Goal: Information Seeking & Learning: Learn about a topic

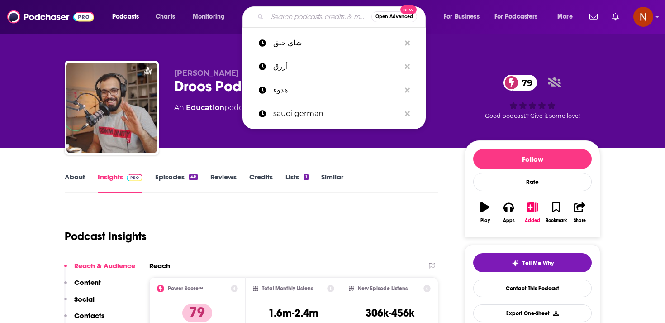
click at [283, 16] on input "Search podcasts, credits, & more..." at bounding box center [320, 17] width 104 height 14
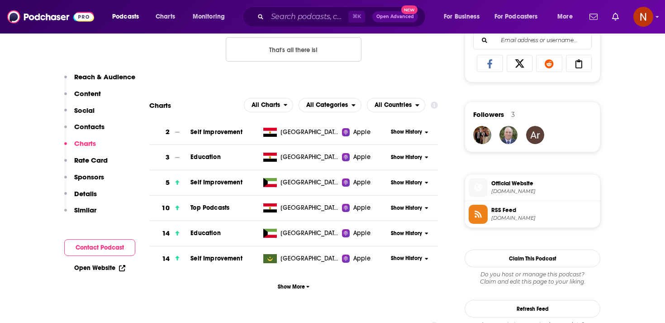
scroll to position [597, 0]
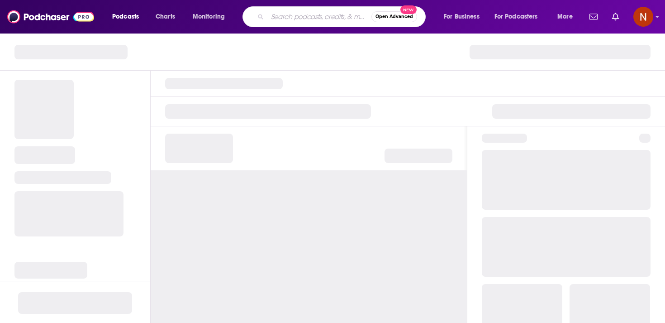
click at [312, 11] on input "Search podcasts, credits, & more..." at bounding box center [320, 17] width 104 height 14
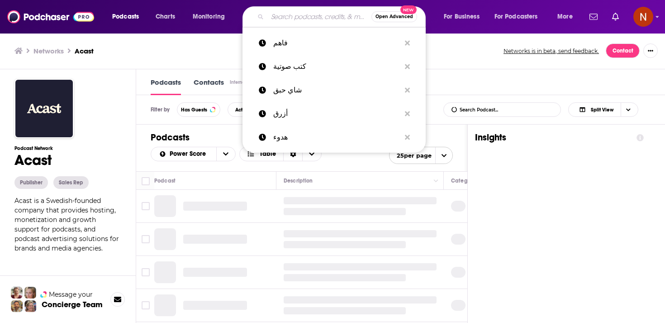
click at [312, 17] on input "Search podcasts, credits, & more..." at bounding box center [320, 17] width 104 height 14
type input "جناية"
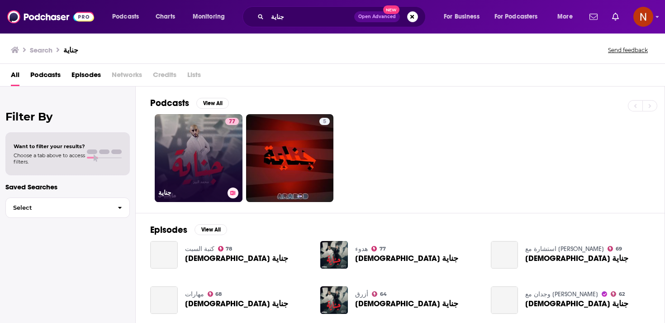
click at [214, 164] on link "77 جناية" at bounding box center [199, 158] width 88 height 88
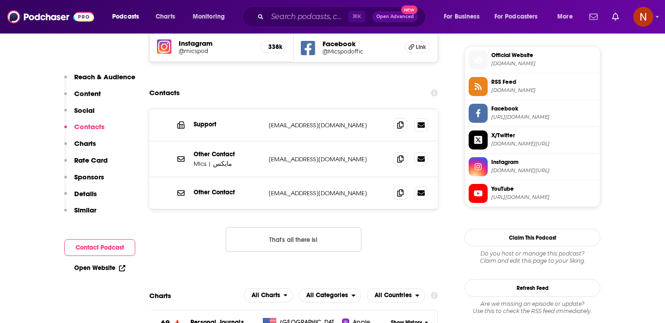
scroll to position [789, 0]
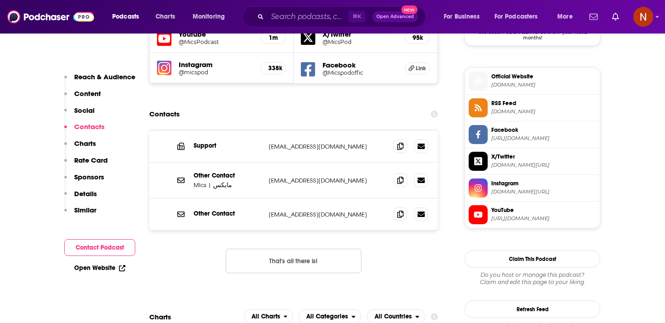
click at [541, 117] on link "RSS Feed [DOMAIN_NAME]" at bounding box center [533, 107] width 128 height 19
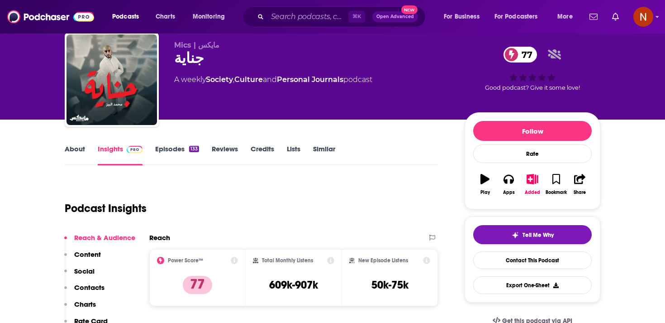
scroll to position [0, 0]
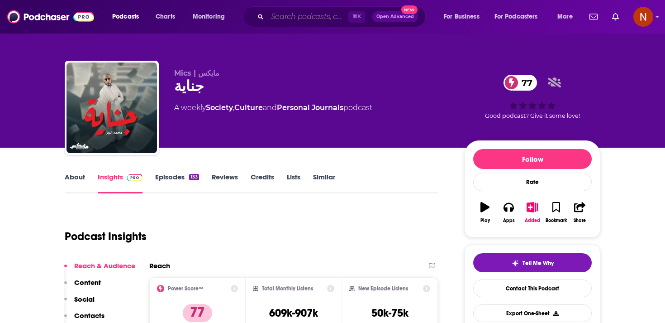
click at [287, 12] on input "Search podcasts, credits, & more..." at bounding box center [308, 17] width 81 height 14
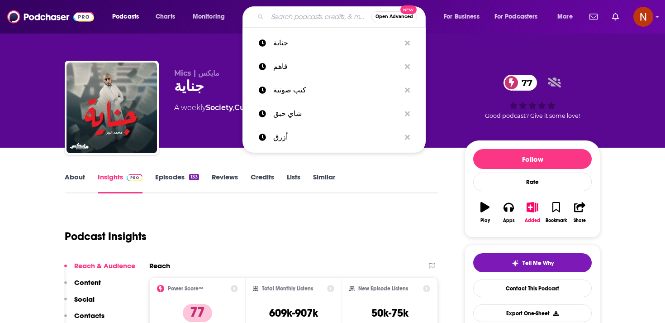
paste input "كنبة"
type input "كنبة"
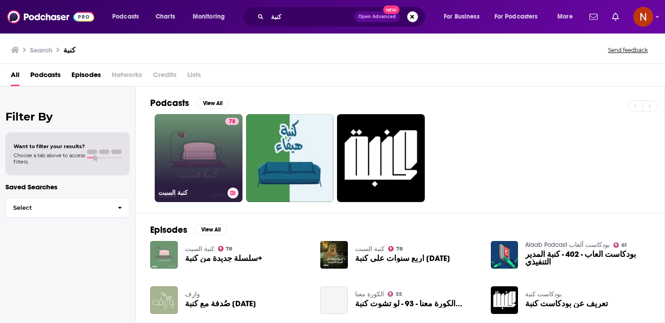
click at [227, 133] on div "78" at bounding box center [232, 153] width 14 height 70
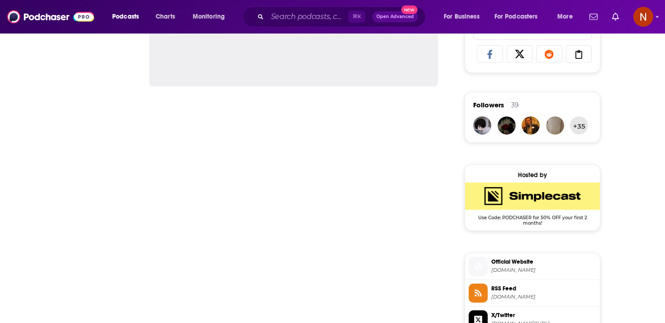
scroll to position [689, 0]
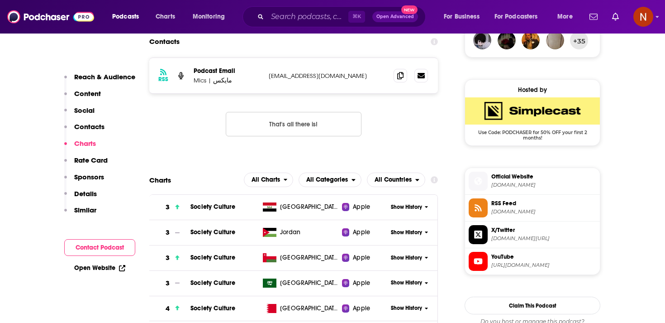
click at [519, 216] on span "RSS Feed [DOMAIN_NAME]" at bounding box center [542, 207] width 109 height 18
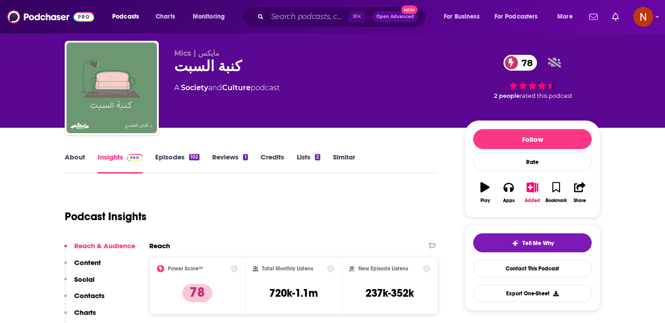
scroll to position [0, 0]
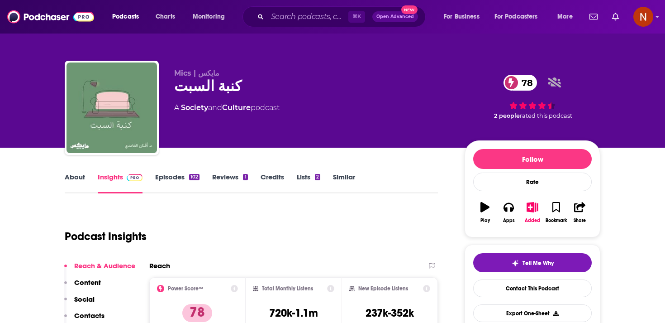
click at [209, 89] on div "كنبة السبت 78" at bounding box center [312, 86] width 276 height 18
click at [210, 89] on div "كنبة السبت 78" at bounding box center [312, 86] width 276 height 18
click at [209, 92] on div "كنبة السبت 78" at bounding box center [312, 86] width 276 height 18
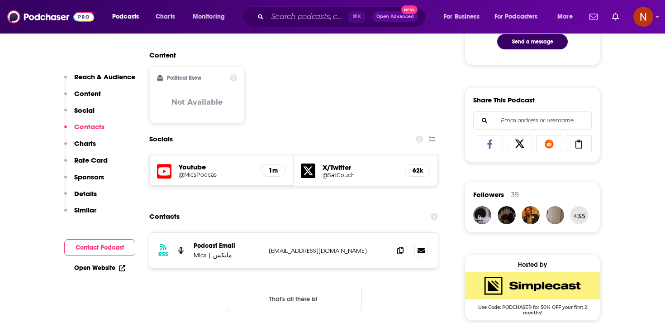
scroll to position [626, 0]
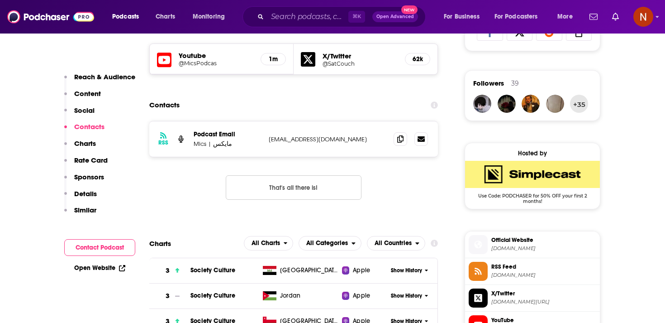
click at [476, 279] on span at bounding box center [478, 271] width 19 height 19
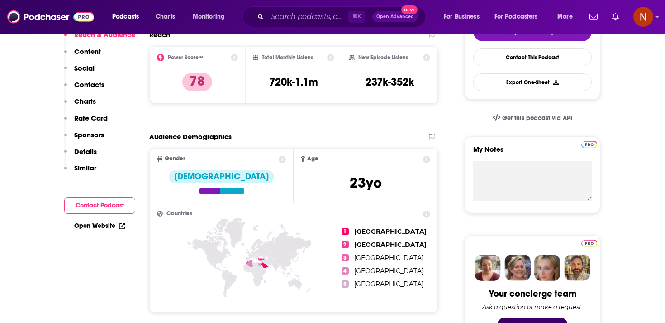
scroll to position [0, 0]
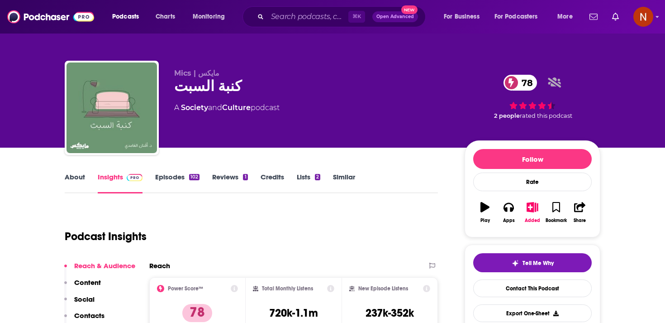
click at [200, 76] on span "Mics | مايكس" at bounding box center [196, 73] width 45 height 9
copy p "Mics | مايكس"
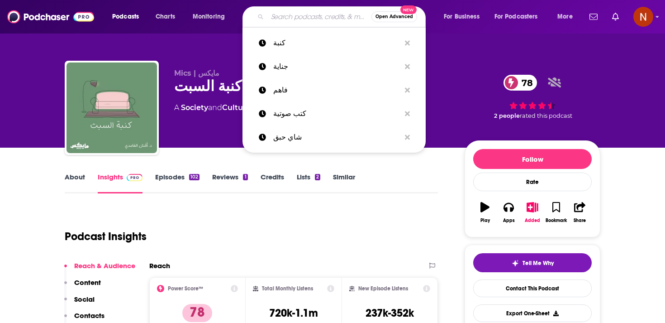
click at [326, 22] on input "Search podcasts, credits, & more..." at bounding box center [320, 17] width 104 height 14
paste input "Mics | مايكس"
type input "Mics | مايكس"
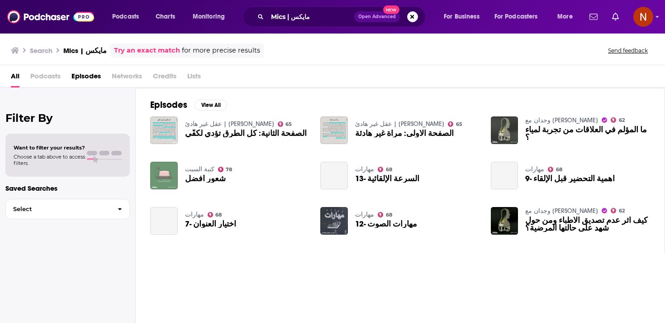
click at [516, 129] on img "ما المؤلم في العلاقات من تجربة لمياء ؟" at bounding box center [505, 130] width 28 height 28
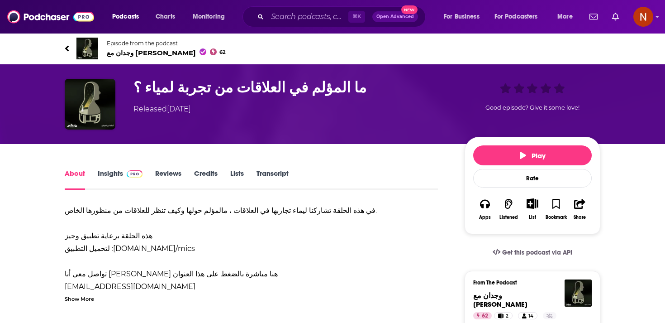
click at [164, 56] on span "وجدان مع أسامة بن نجيفان 62" at bounding box center [166, 52] width 119 height 9
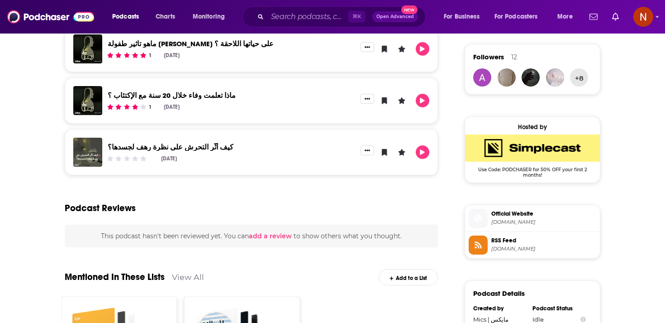
scroll to position [731, 0]
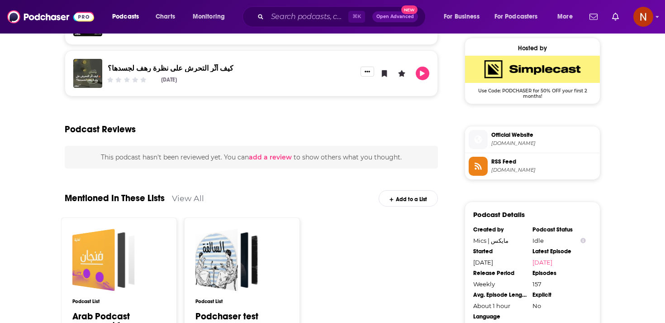
click at [535, 177] on li "RSS Feed [DOMAIN_NAME]" at bounding box center [532, 166] width 135 height 26
click at [540, 166] on span "RSS Feed" at bounding box center [544, 162] width 105 height 8
click at [283, 22] on input "Search podcasts, credits, & more..." at bounding box center [308, 17] width 81 height 14
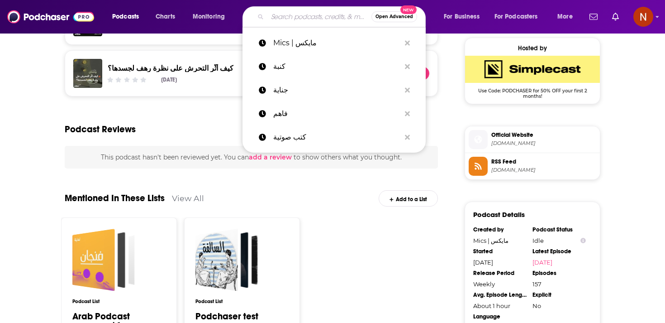
paste input "أسمار"
type input "أسمار"
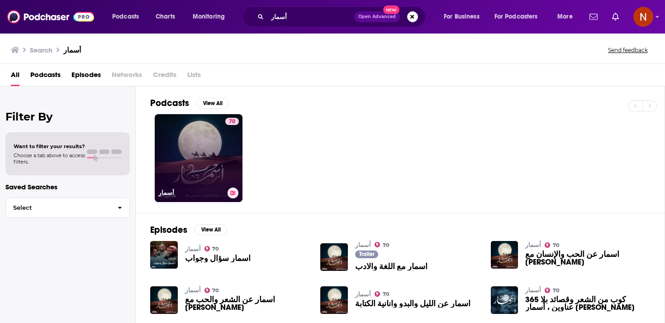
click at [220, 150] on link "70 أسمار" at bounding box center [199, 158] width 88 height 88
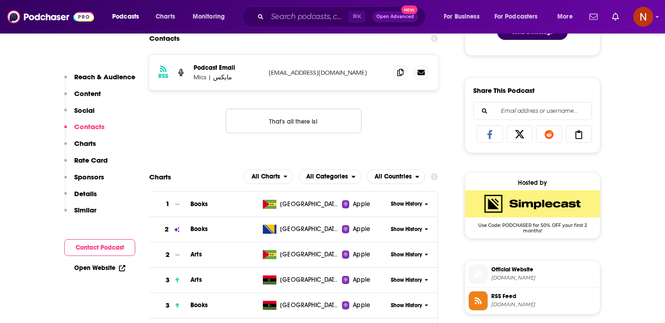
scroll to position [529, 0]
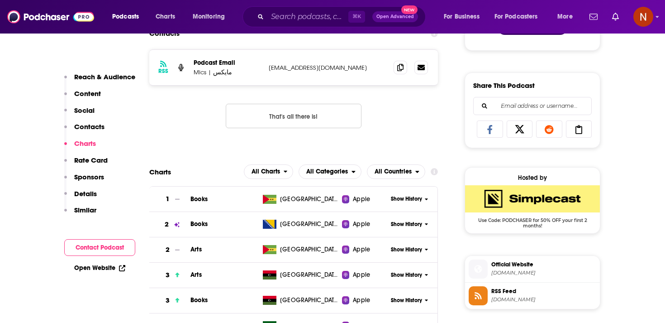
click at [500, 289] on span "RSS Feed" at bounding box center [544, 291] width 105 height 8
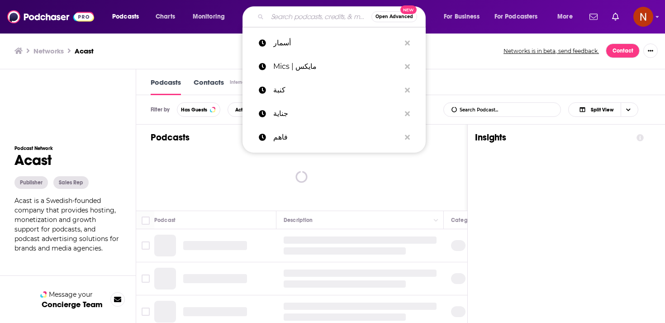
click at [310, 12] on input "Search podcasts, credits, & more..." at bounding box center [320, 17] width 104 height 14
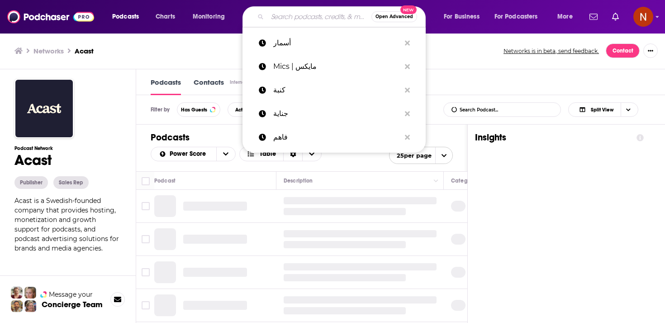
paste input "مهارات"
type input "مهارات"
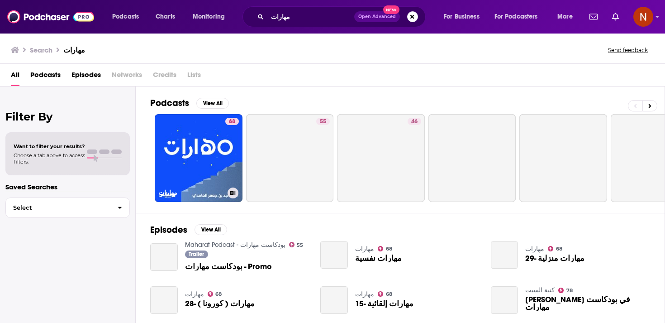
click at [225, 145] on div "68" at bounding box center [232, 153] width 14 height 70
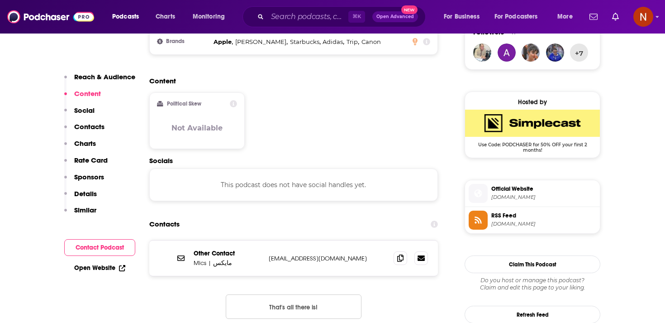
scroll to position [702, 0]
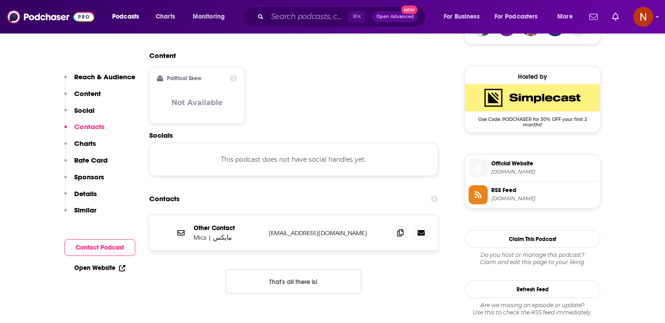
click at [528, 202] on span "[DOMAIN_NAME]" at bounding box center [544, 198] width 105 height 7
